Goal: Find specific page/section: Find specific page/section

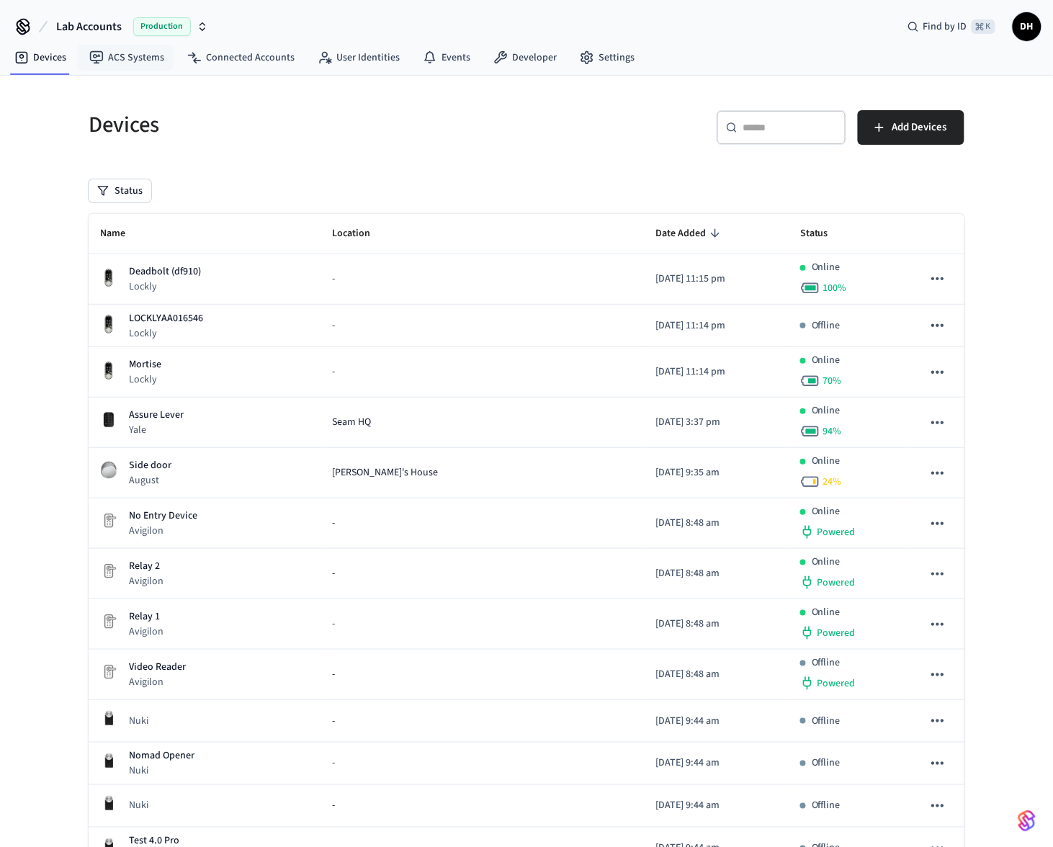
click at [110, 30] on span "Lab Accounts" at bounding box center [89, 26] width 66 height 17
type input "****"
click at [114, 92] on div "Guesty Production Production" at bounding box center [116, 93] width 197 height 19
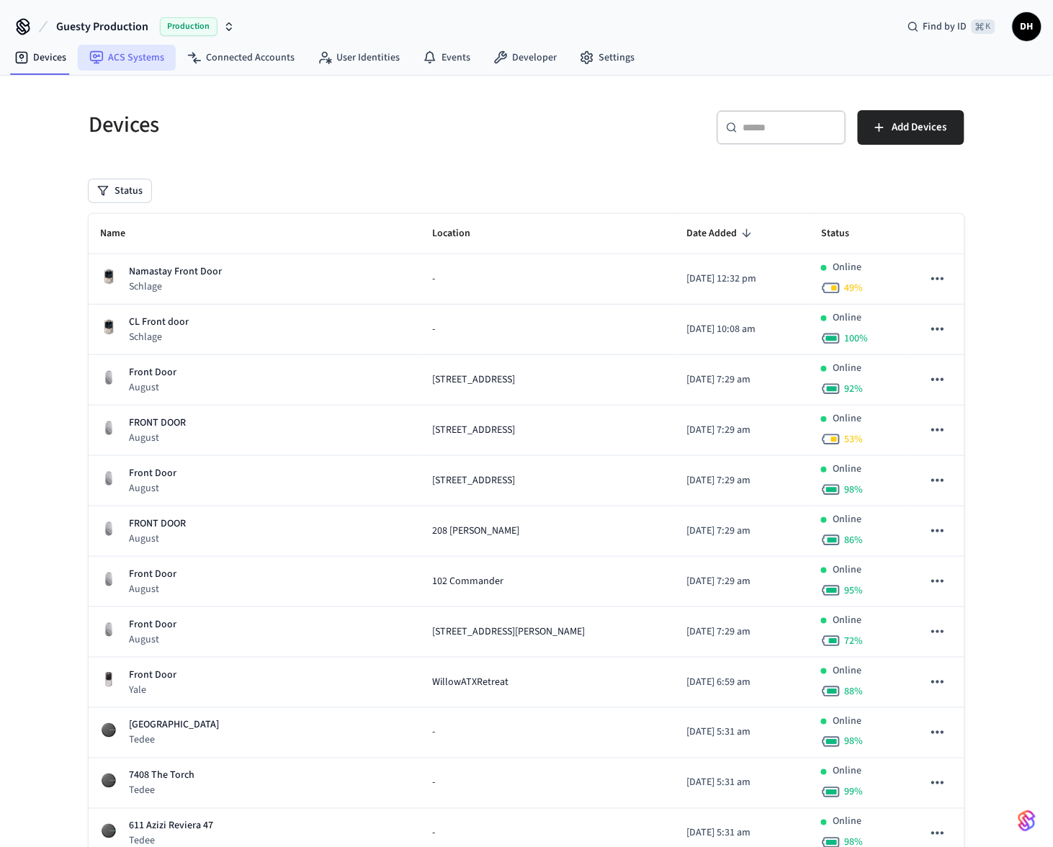
click at [128, 60] on link "ACS Systems" at bounding box center [127, 58] width 98 height 26
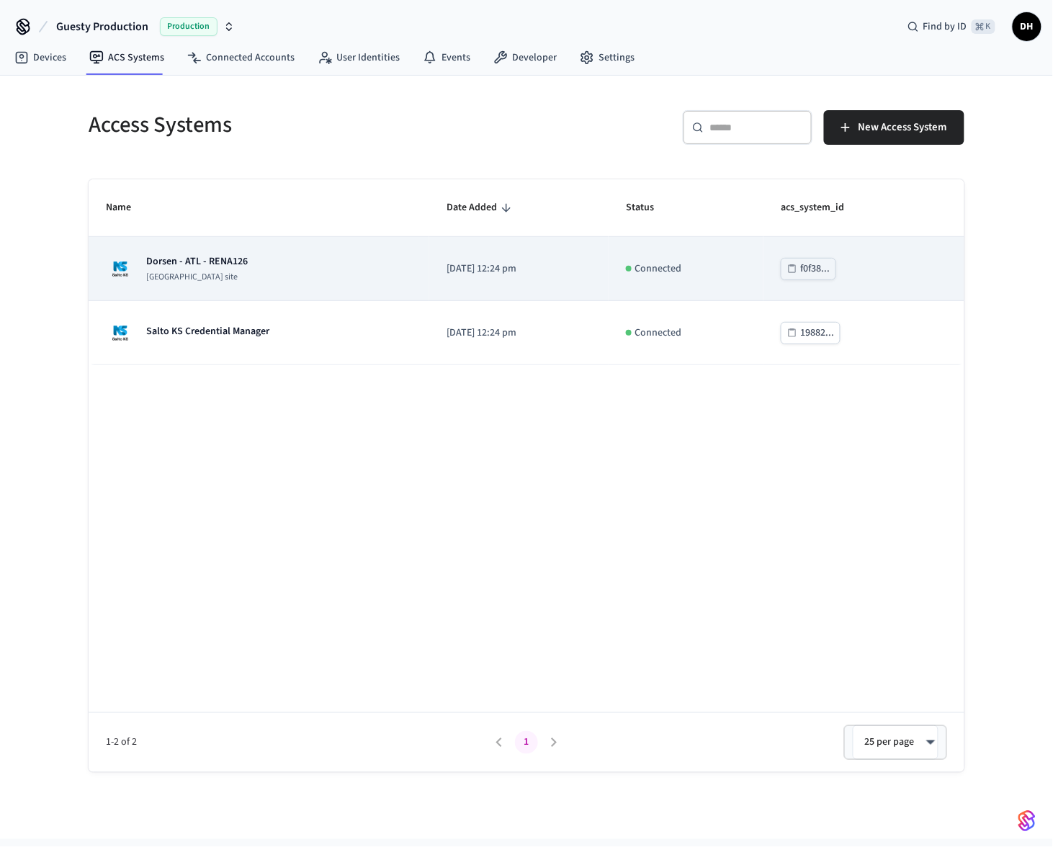
click at [220, 264] on p "Dorsen - ATL - RENA126" at bounding box center [197, 261] width 102 height 14
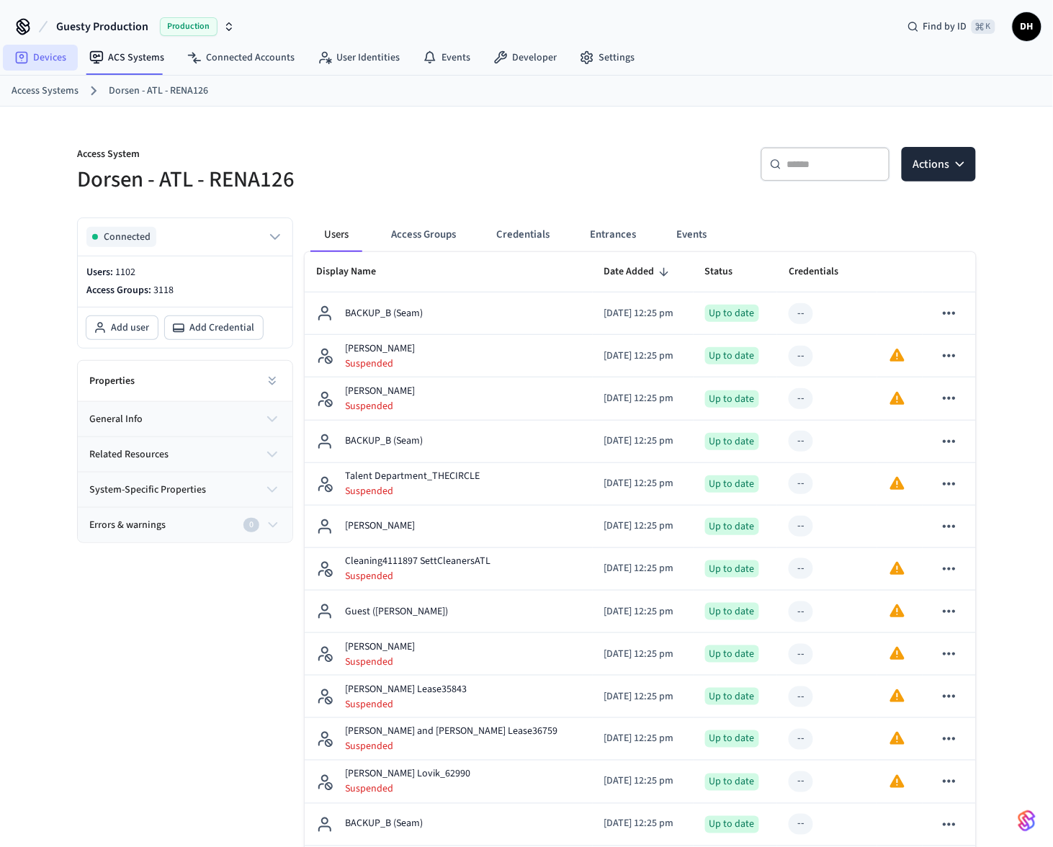
click at [56, 50] on link "Devices" at bounding box center [40, 58] width 75 height 26
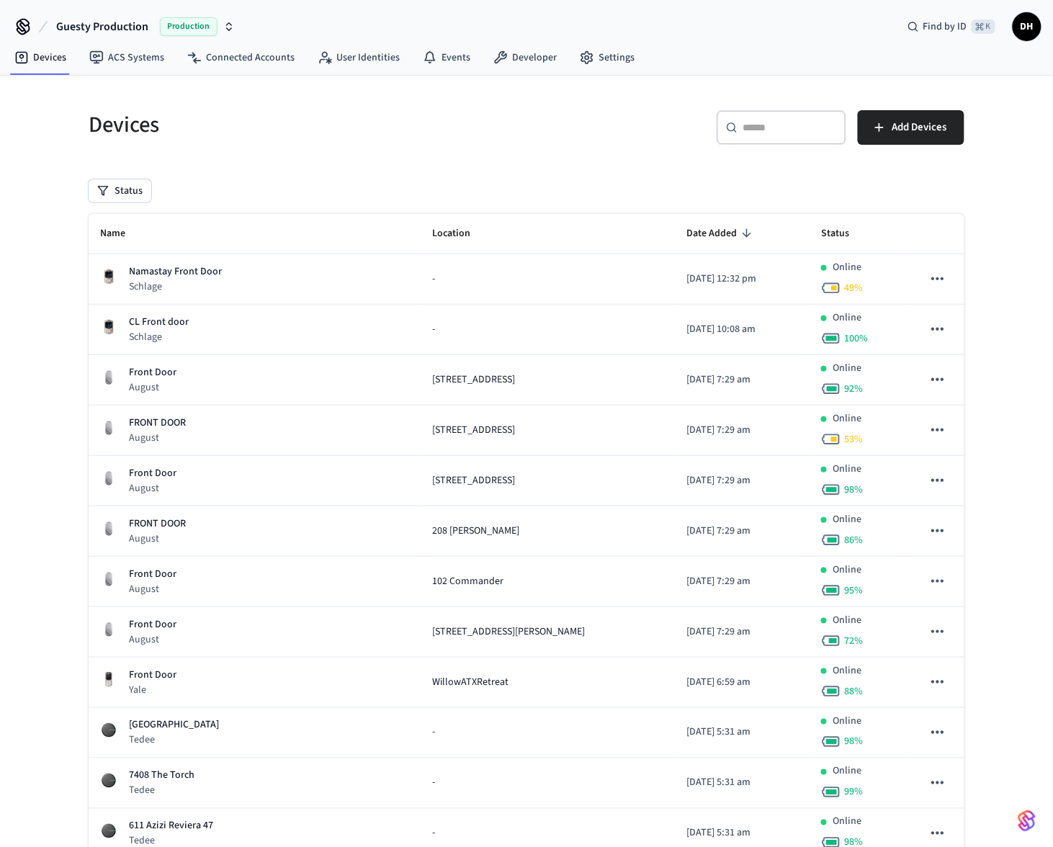
click at [726, 133] on icon at bounding box center [732, 128] width 12 height 12
click at [141, 60] on link "ACS Systems" at bounding box center [127, 58] width 98 height 26
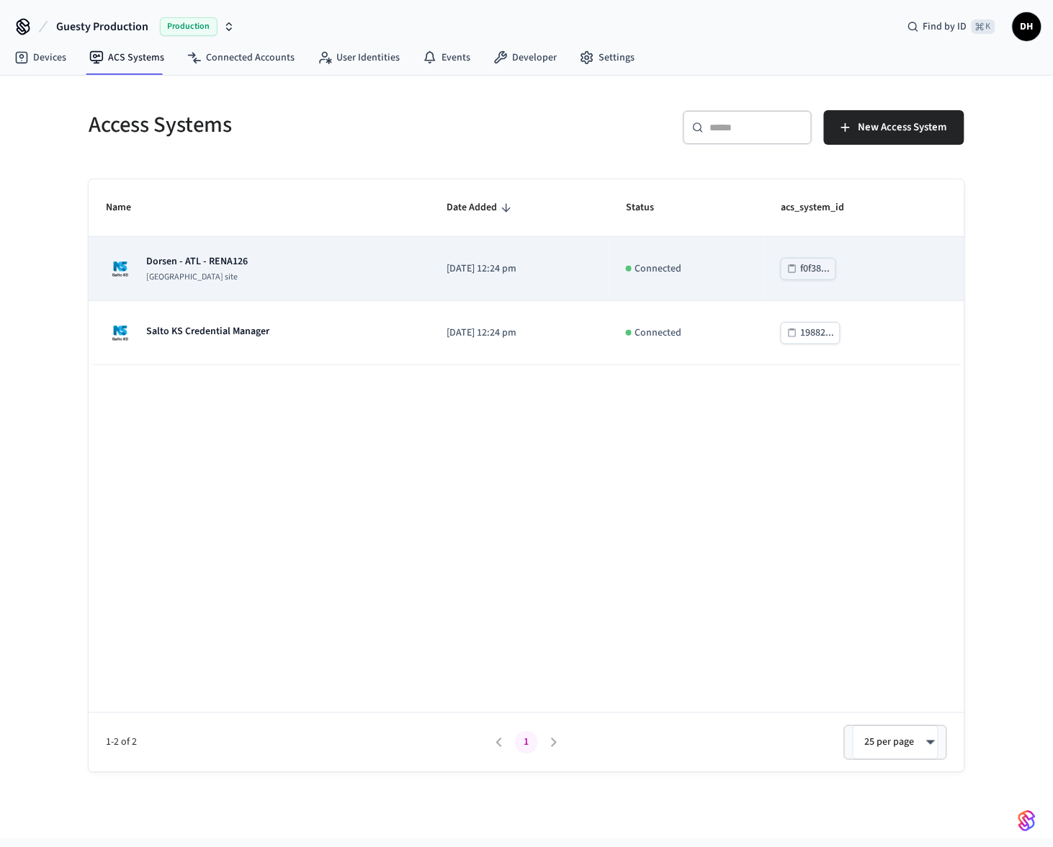
click at [221, 259] on p "Dorsen - ATL - RENA126" at bounding box center [197, 261] width 102 height 14
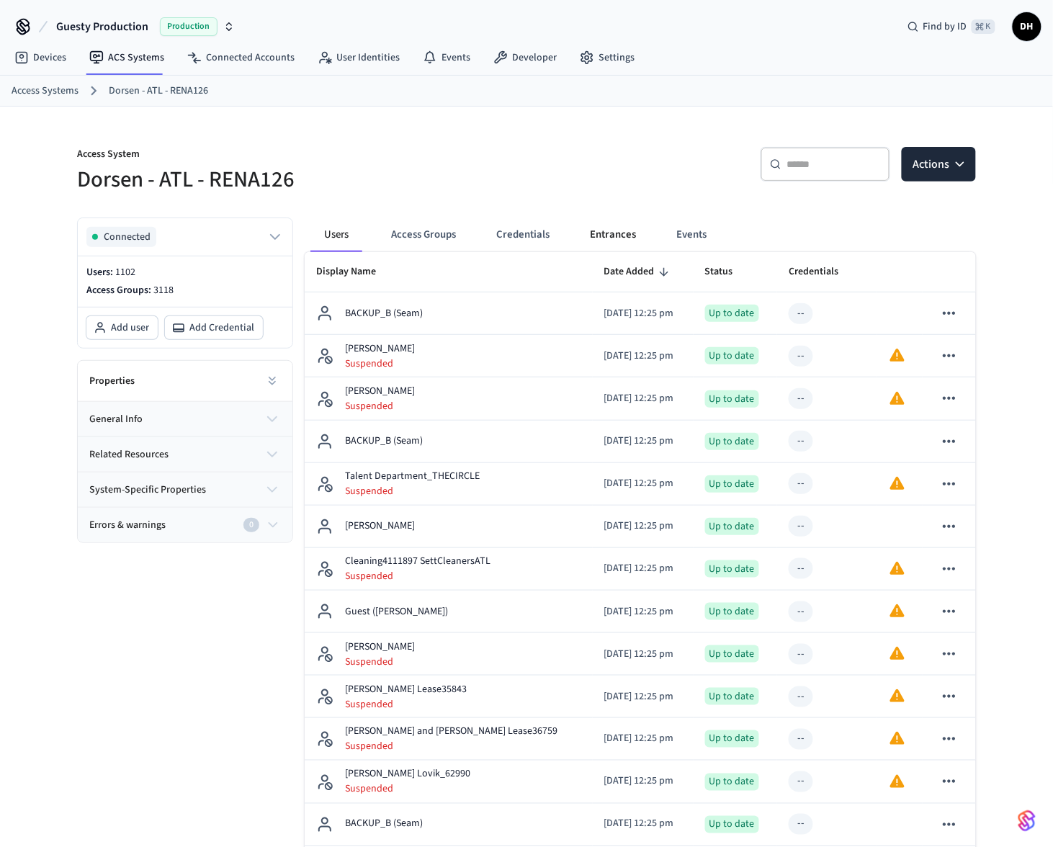
click at [597, 243] on button "Entrances" at bounding box center [612, 235] width 69 height 35
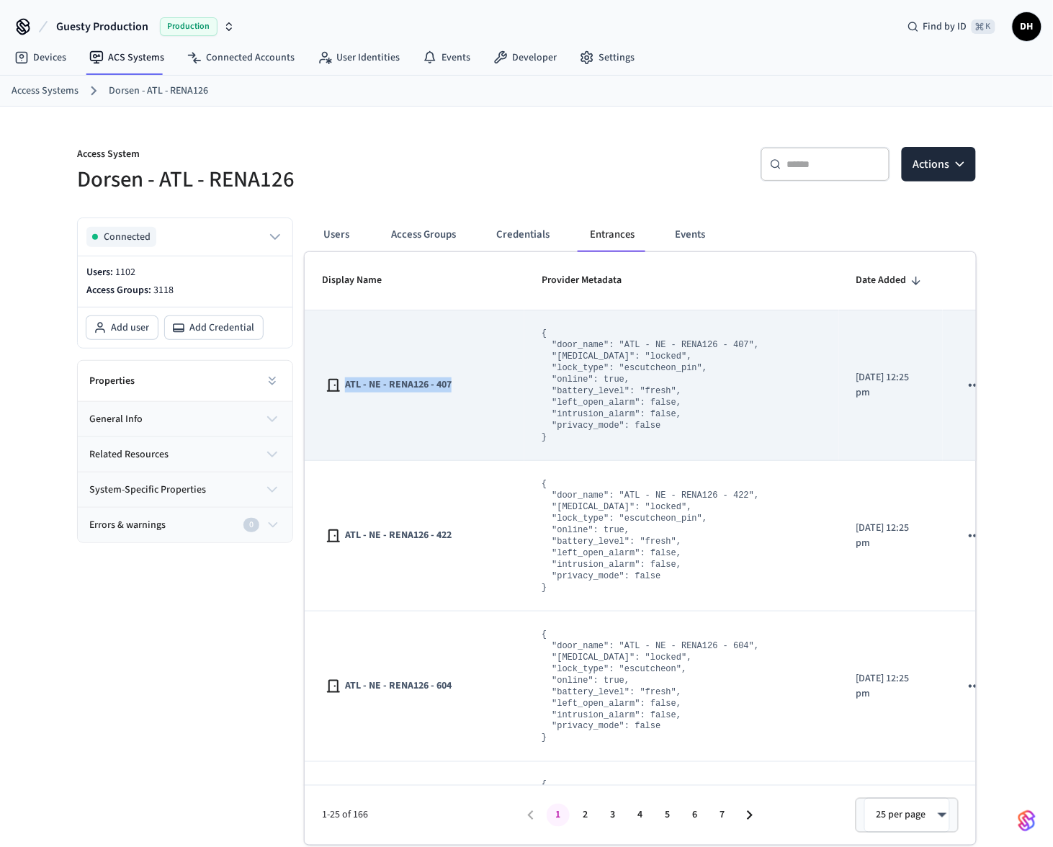
drag, startPoint x: 462, startPoint y: 386, endPoint x: 344, endPoint y: 390, distance: 118.2
click at [344, 390] on div "ATL - NE - RENA126 - 407" at bounding box center [414, 385] width 185 height 17
copy span "ATL - NE - RENA126 - 407"
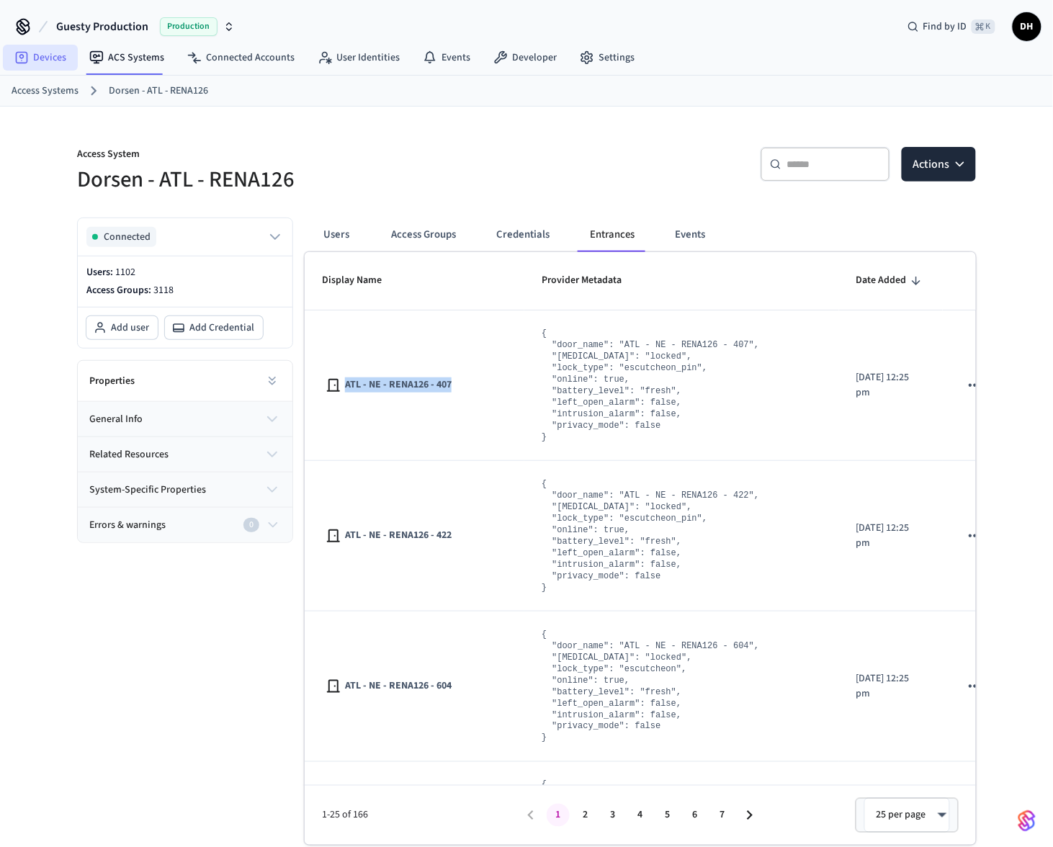
click at [41, 59] on link "Devices" at bounding box center [40, 58] width 75 height 26
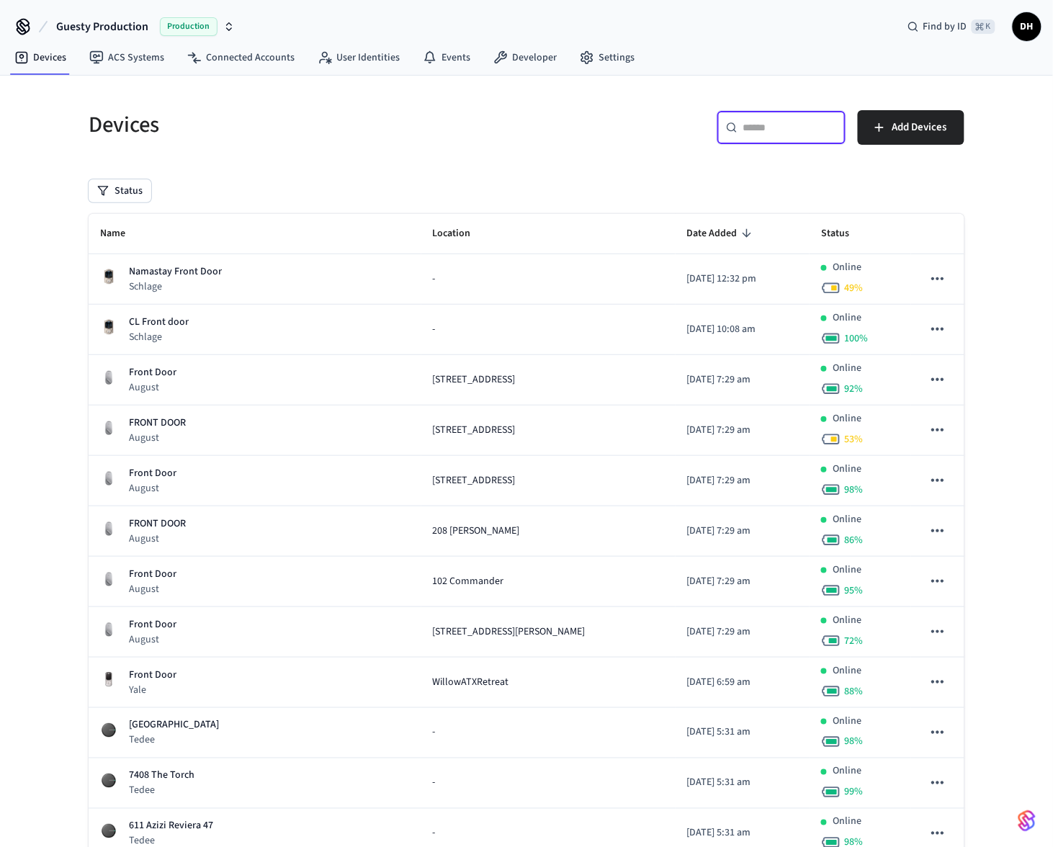
click at [805, 127] on input "text" at bounding box center [790, 127] width 94 height 14
paste input "**********"
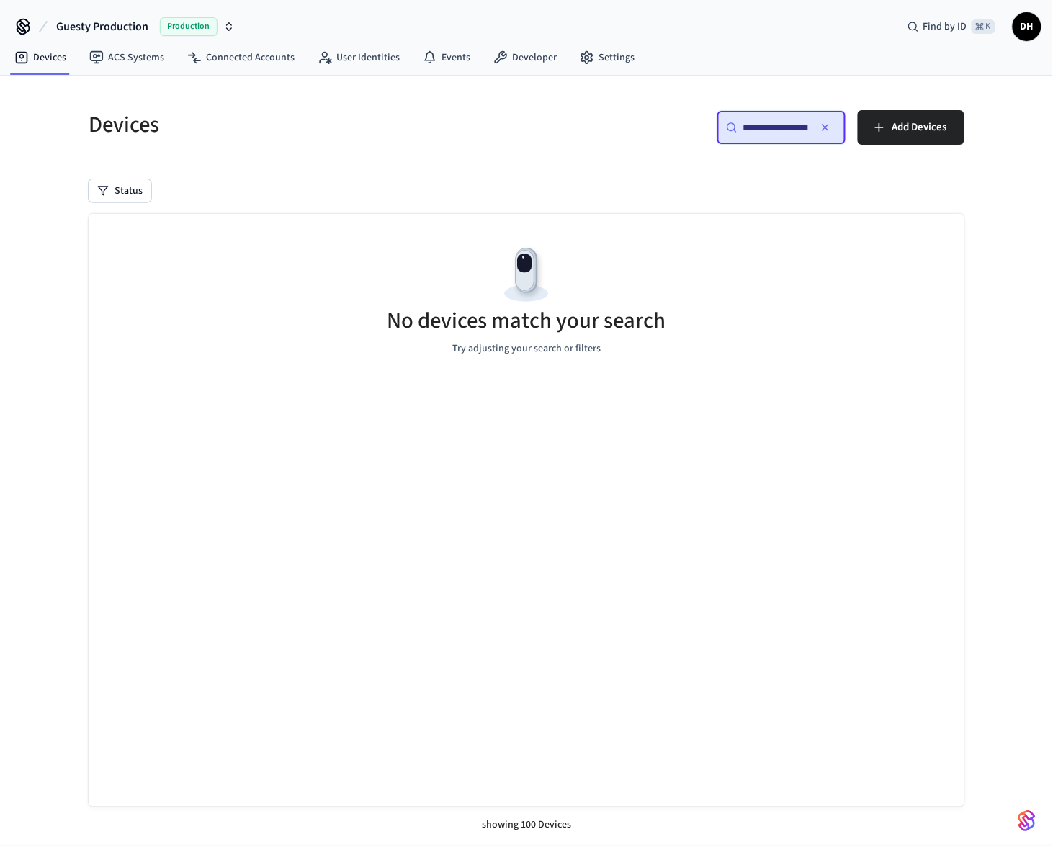
scroll to position [0, 37]
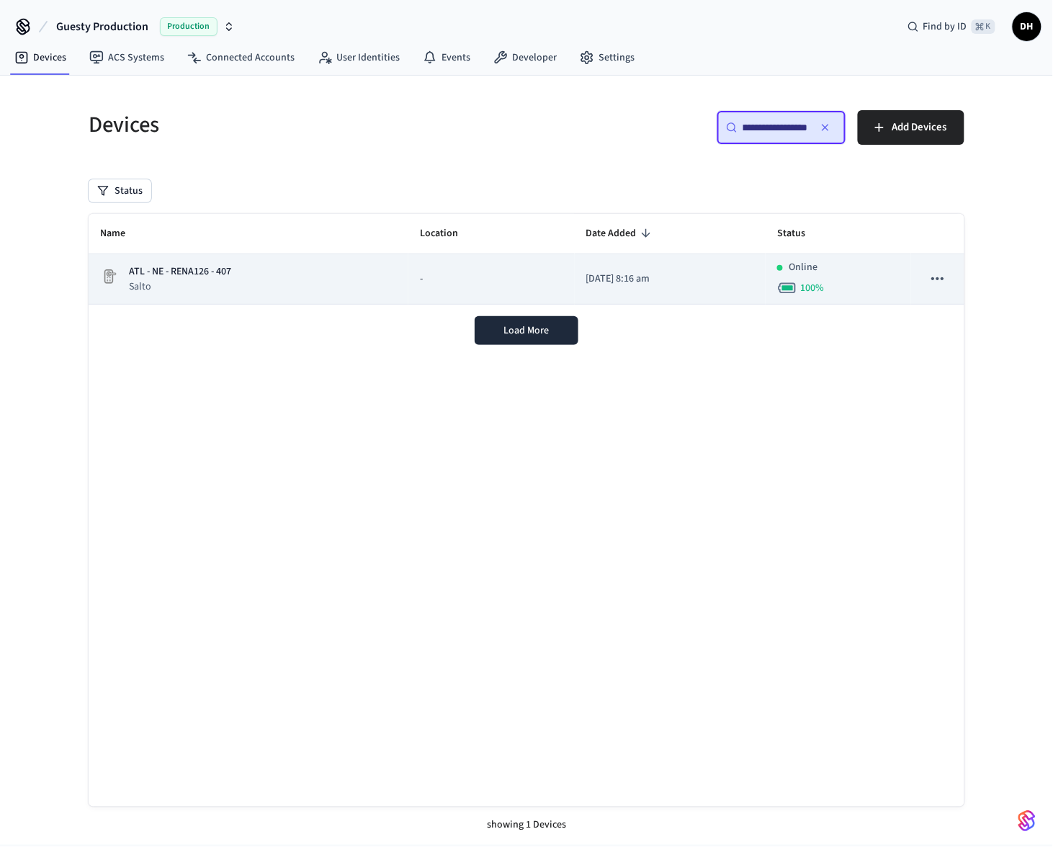
type input "**********"
click at [181, 272] on p "ATL - NE - RENA126 - 407" at bounding box center [180, 271] width 102 height 15
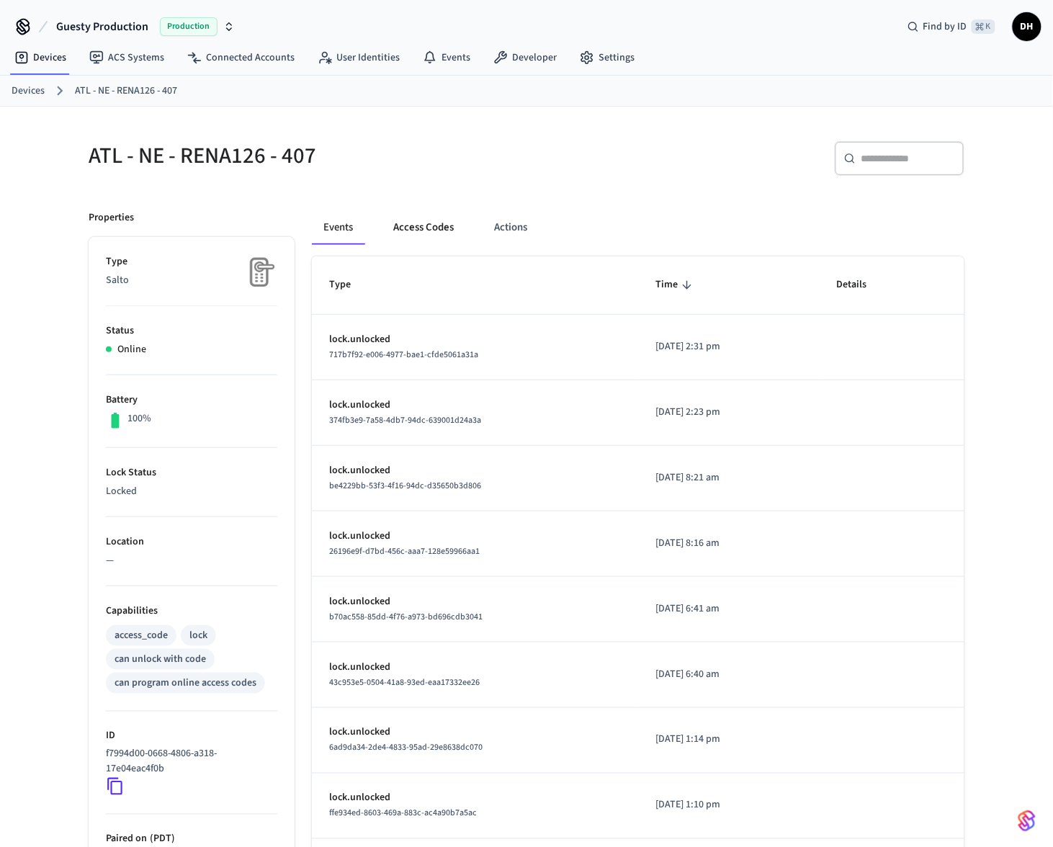
click at [411, 229] on button "Access Codes" at bounding box center [424, 227] width 84 height 35
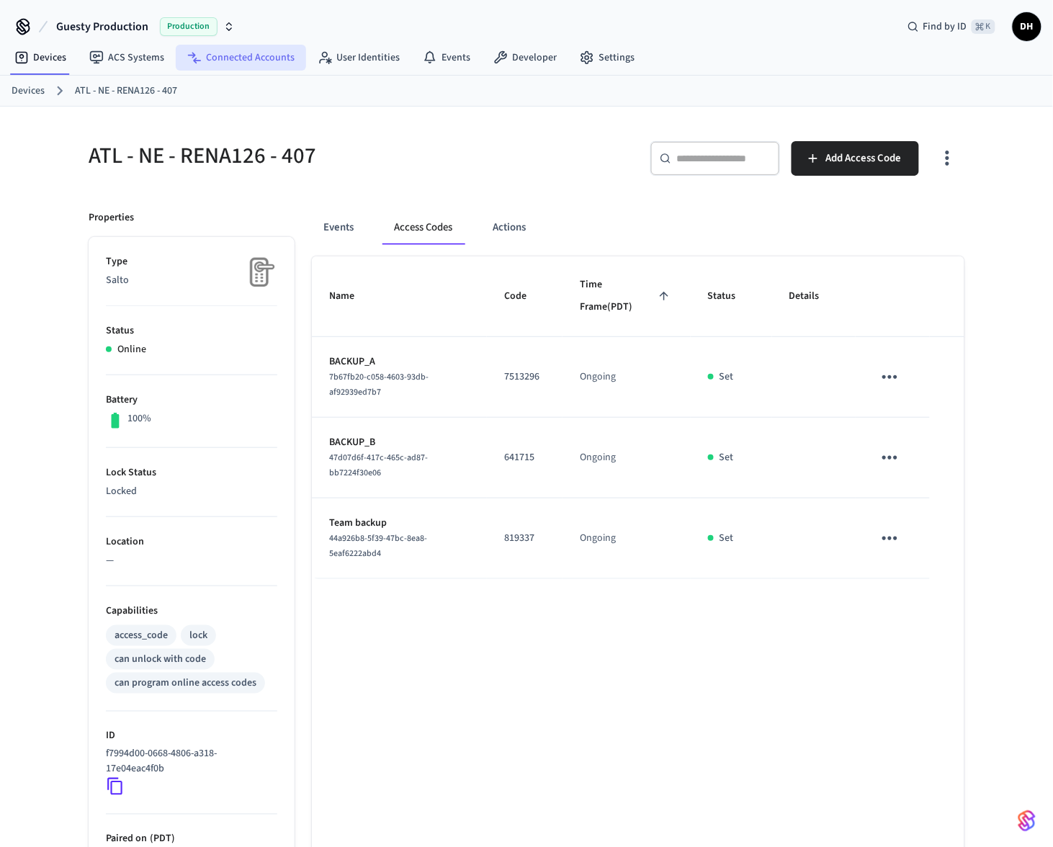
click at [208, 62] on link "Connected Accounts" at bounding box center [241, 58] width 130 height 26
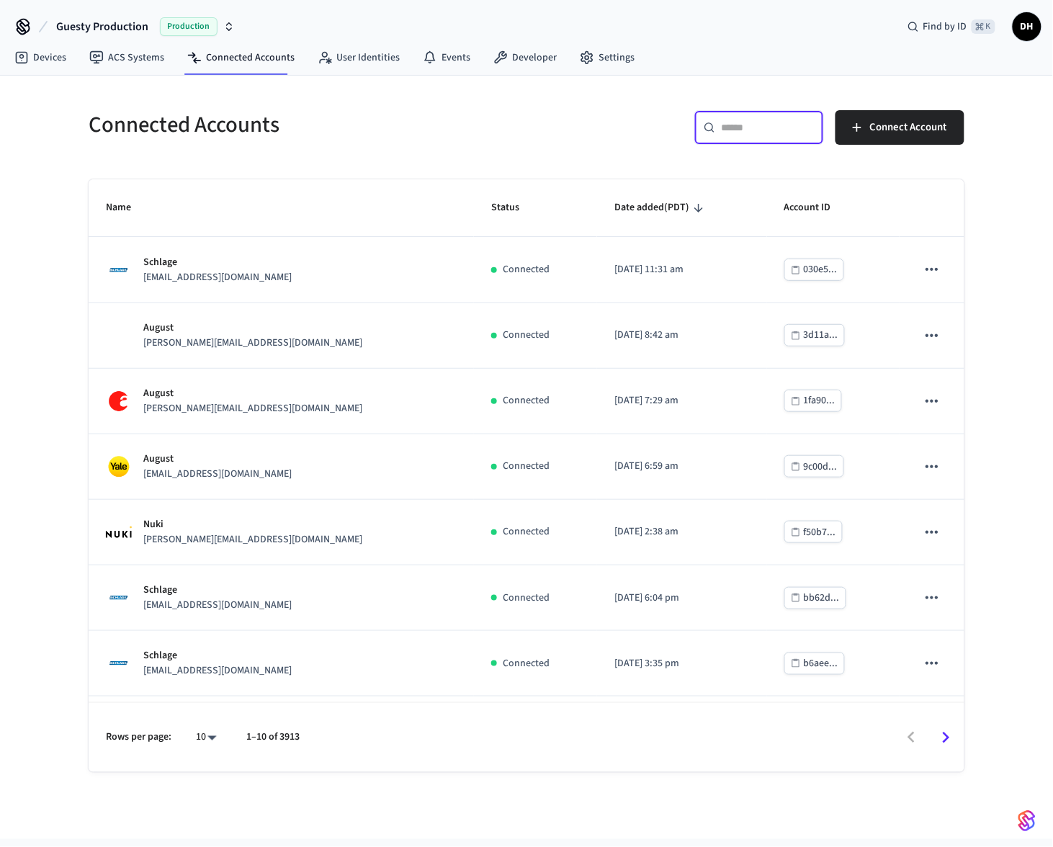
click at [770, 134] on input "text" at bounding box center [768, 127] width 94 height 14
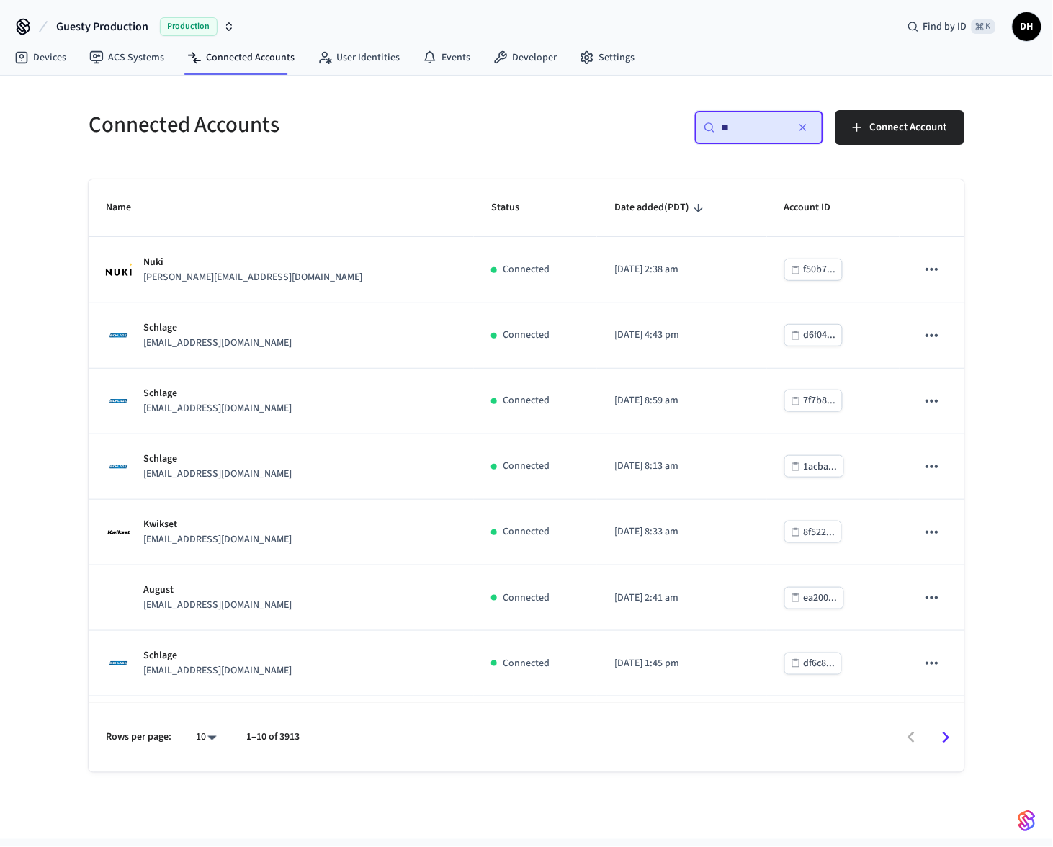
type input "*"
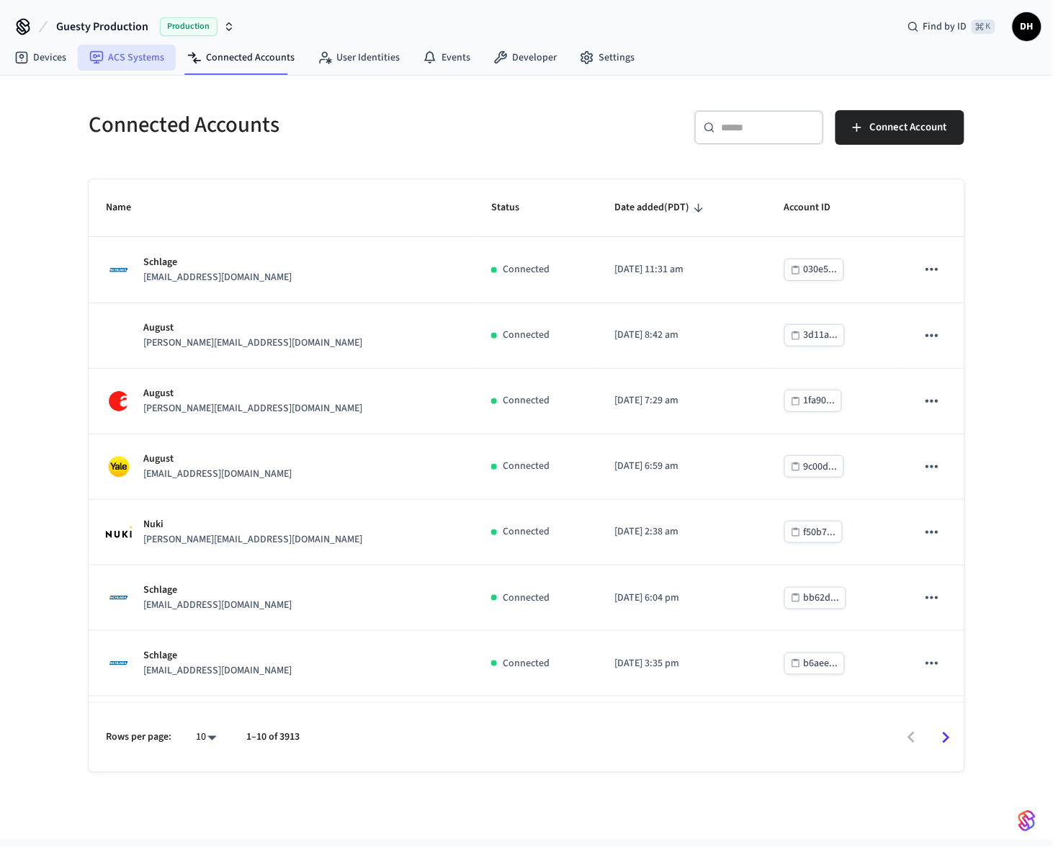
click at [138, 51] on link "ACS Systems" at bounding box center [127, 58] width 98 height 26
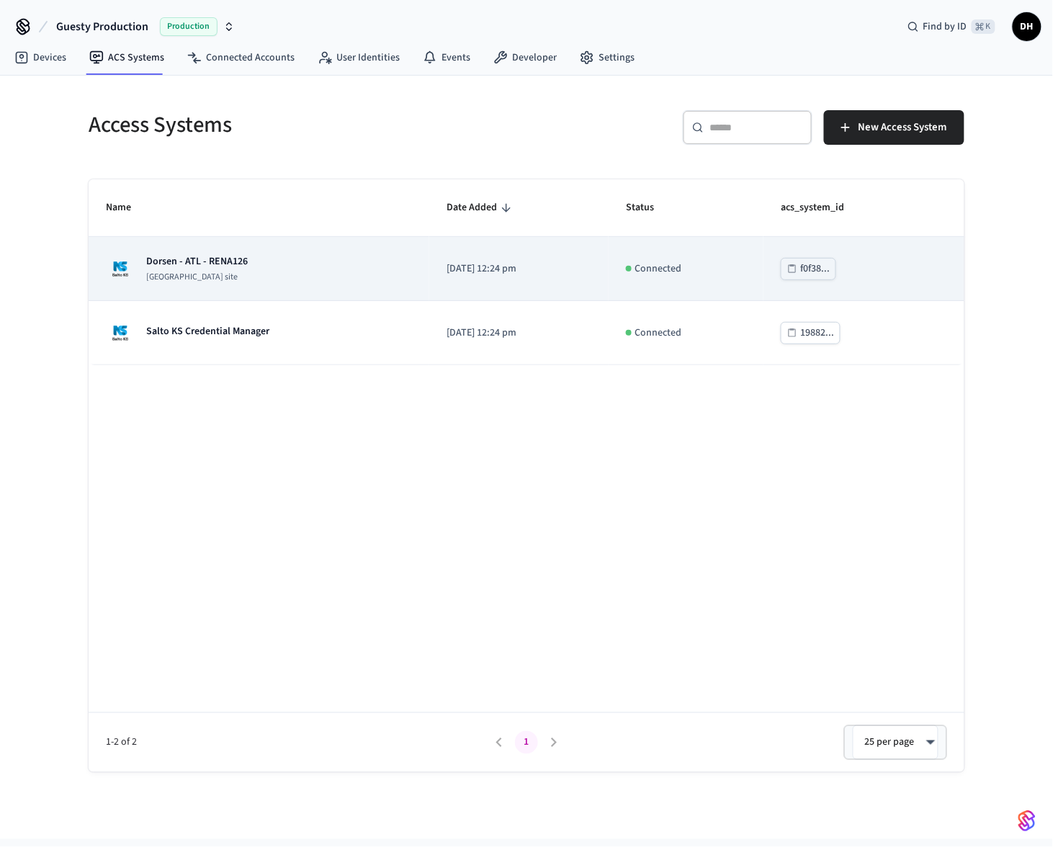
click at [196, 262] on p "Dorsen - ATL - RENA126" at bounding box center [197, 261] width 102 height 14
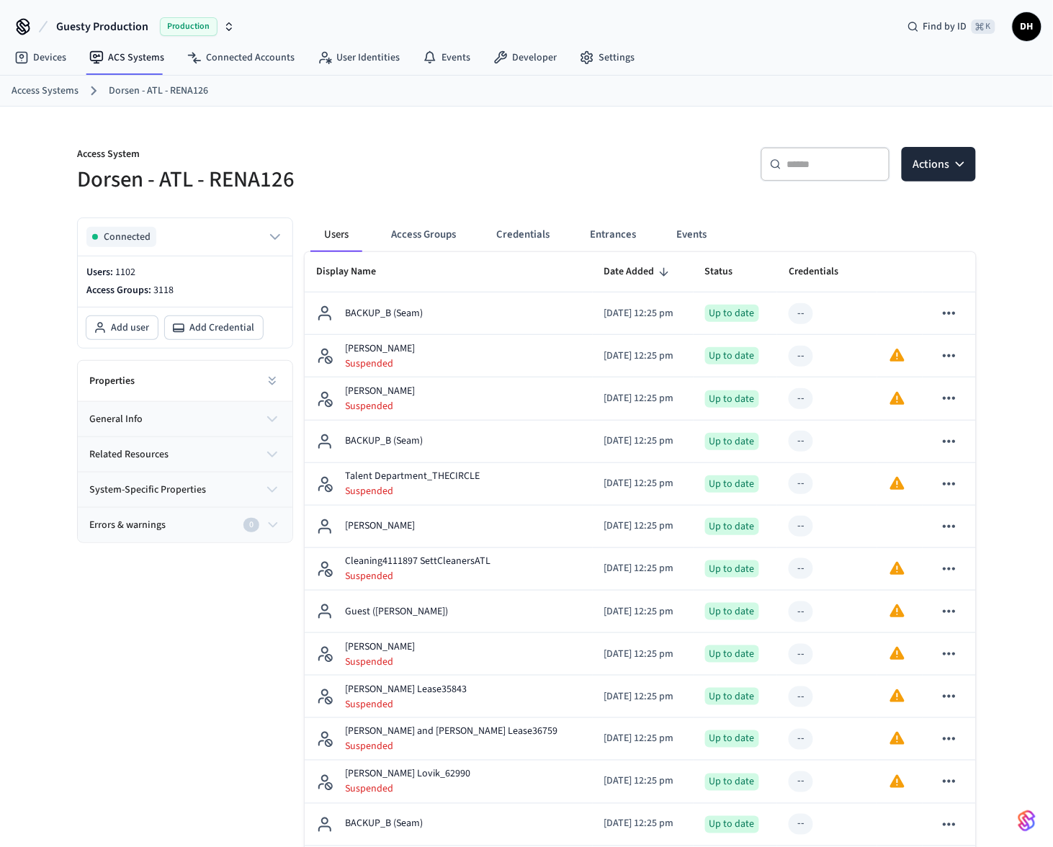
click at [249, 454] on button "related resources" at bounding box center [185, 454] width 215 height 35
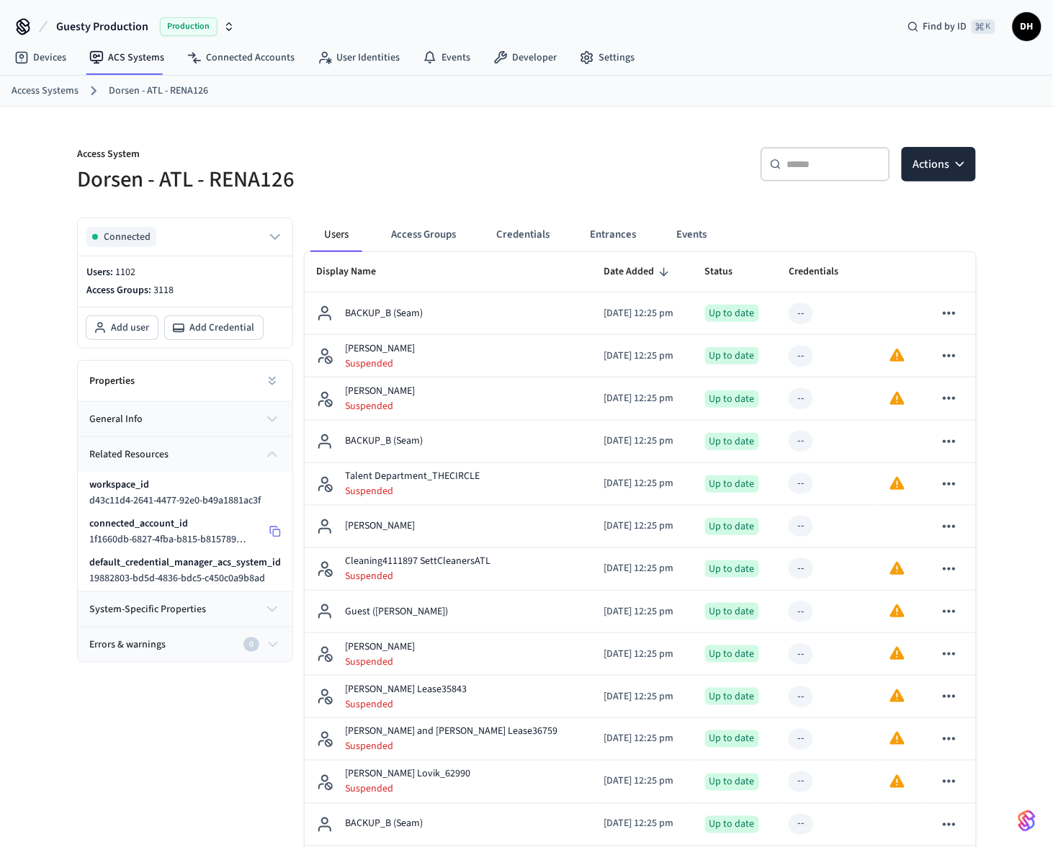
click at [157, 541] on span "1f1660db-6827-4fba-b815-b815789b0cc5" at bounding box center [174, 539] width 171 height 14
copy div "1f1660db-6827-4fba-b815-b815789b0cc5"
click at [213, 61] on link "Connected Accounts" at bounding box center [241, 58] width 130 height 26
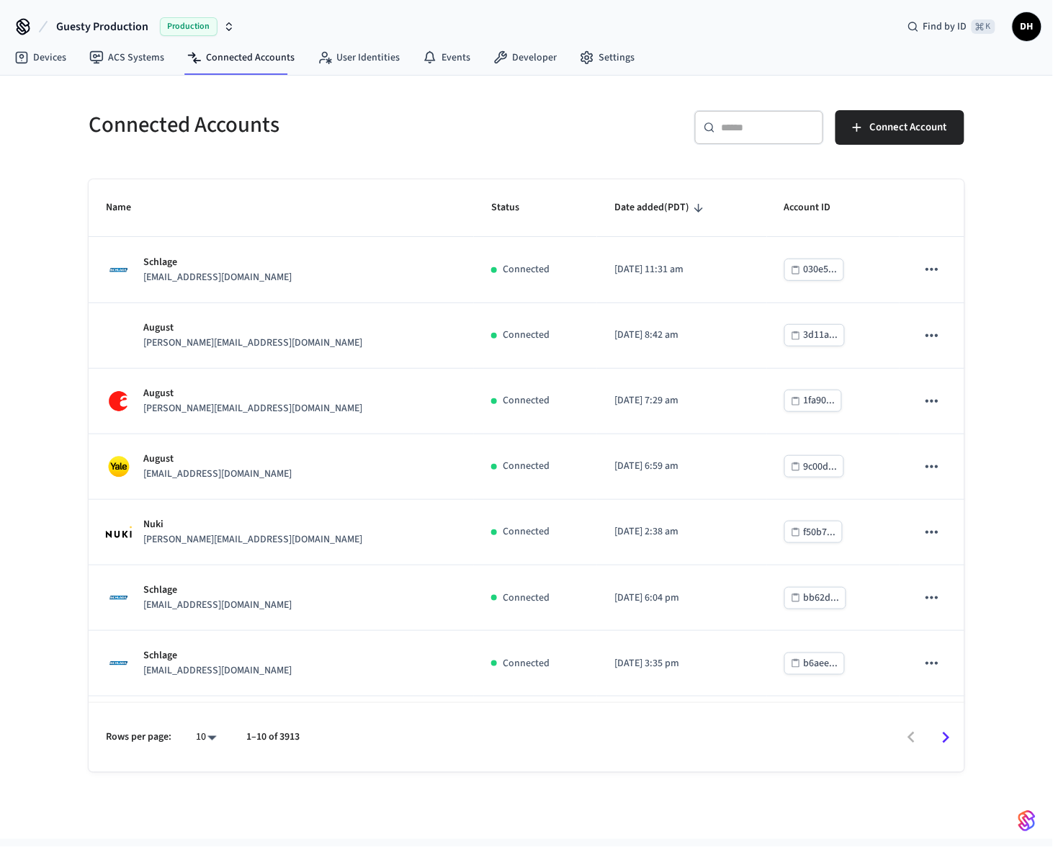
click at [736, 128] on input "text" at bounding box center [768, 127] width 94 height 14
paste input "**********"
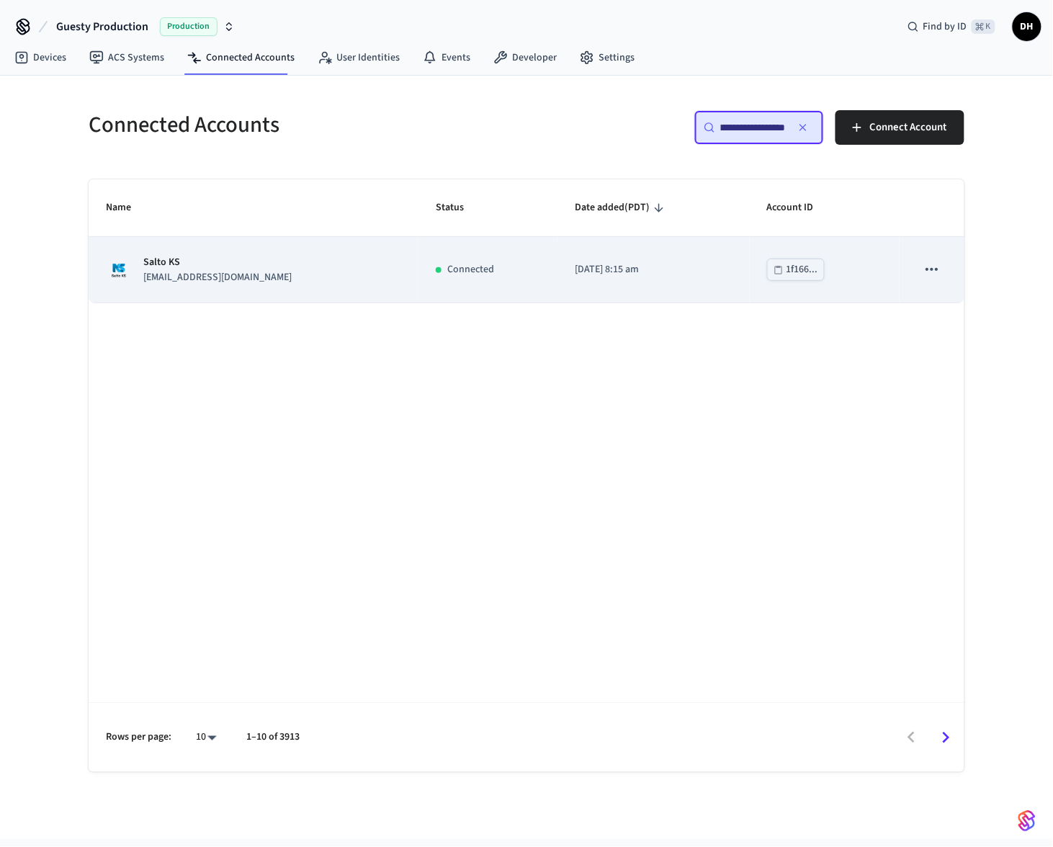
type input "**********"
click at [202, 256] on p "Salto KS" at bounding box center [217, 262] width 148 height 15
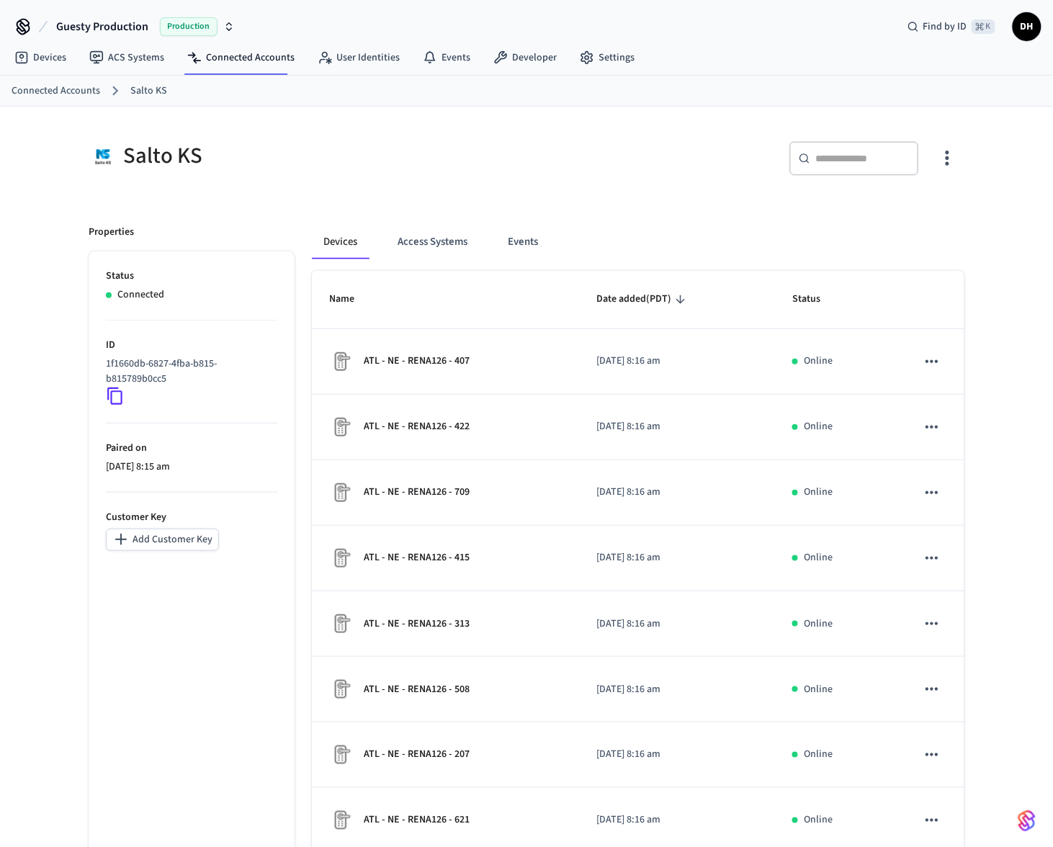
click at [576, 138] on div "​ ​" at bounding box center [741, 155] width 447 height 63
click at [504, 167] on div "Salto KS" at bounding box center [303, 156] width 429 height 30
